Goal: Information Seeking & Learning: Learn about a topic

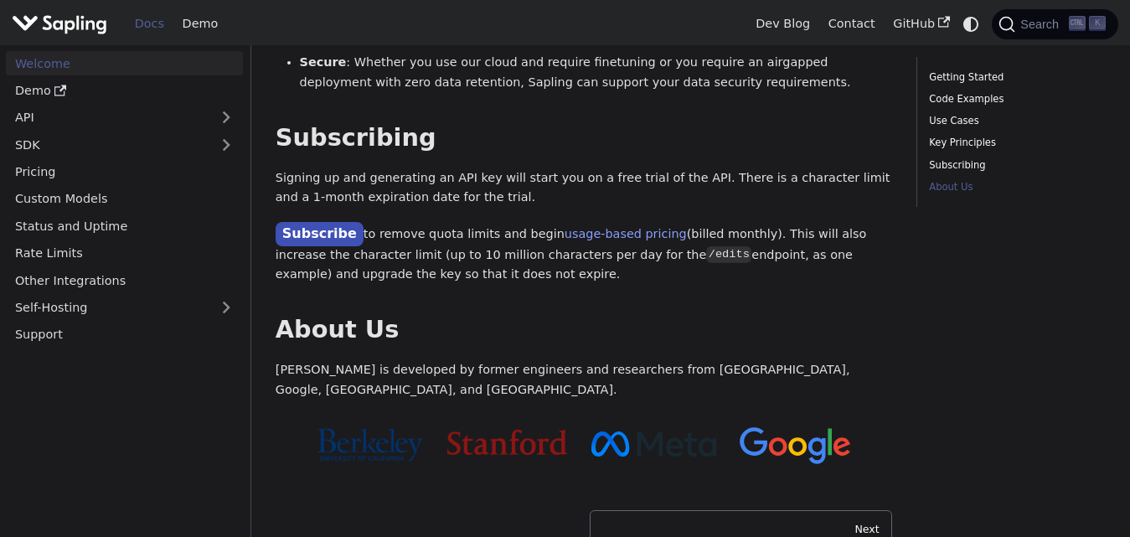
scroll to position [1425, 0]
